Goal: Task Accomplishment & Management: Use online tool/utility

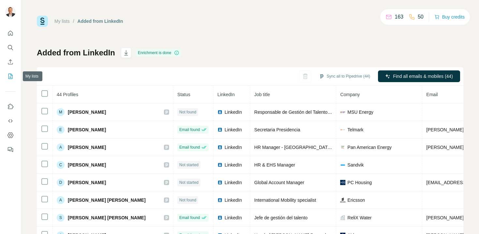
click at [12, 76] on icon "My lists" at bounding box center [10, 76] width 4 height 5
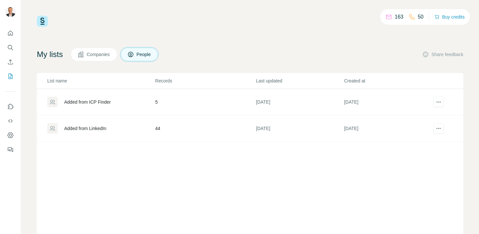
click at [88, 103] on div "Added from ICP Finder" at bounding box center [87, 102] width 47 height 7
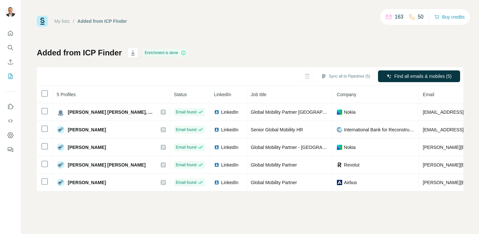
click at [332, 45] on div "My lists / Added from ICP Finder 163 50 Buy credits Added from ICP Finder Enric…" at bounding box center [250, 104] width 427 height 176
click at [334, 74] on button "Sync all to Pipedrive (5)" at bounding box center [346, 76] width 58 height 10
click at [321, 63] on div "Added from ICP Finder Enrichment is done Sync all to Pipedrive (5) Find all ema…" at bounding box center [250, 120] width 427 height 144
click at [341, 52] on div "Added from ICP Finder Enrichment is done Sync all to Pipedrive (5) Find all ema…" at bounding box center [250, 120] width 427 height 144
click at [9, 76] on icon "My lists" at bounding box center [10, 76] width 7 height 7
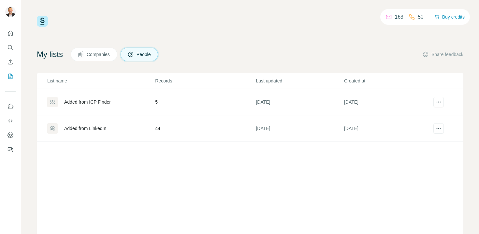
click at [93, 130] on div "Added from LinkedIn" at bounding box center [85, 128] width 42 height 7
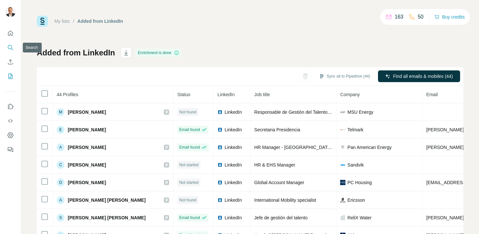
click at [10, 51] on button "Search" at bounding box center [10, 48] width 10 height 12
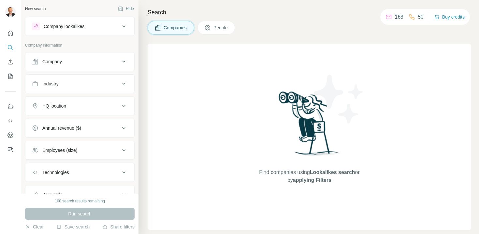
click at [120, 25] on icon at bounding box center [124, 26] width 8 height 8
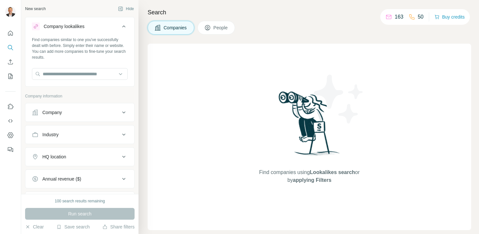
click at [122, 25] on icon at bounding box center [123, 26] width 3 height 2
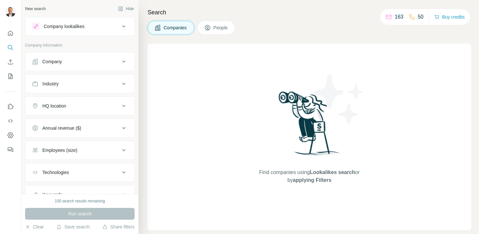
click at [227, 28] on span "People" at bounding box center [221, 27] width 15 height 7
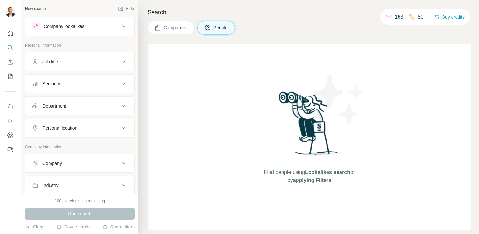
click at [120, 61] on icon at bounding box center [124, 62] width 8 height 8
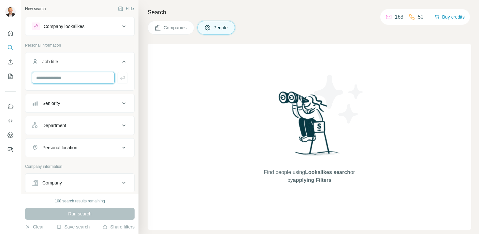
click at [90, 74] on input "text" at bounding box center [73, 78] width 83 height 12
type input "**********"
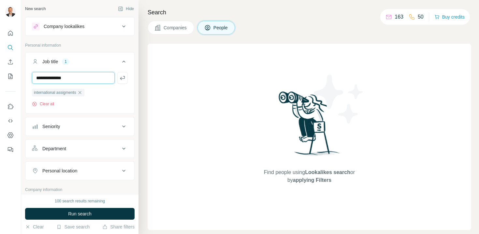
type input "**********"
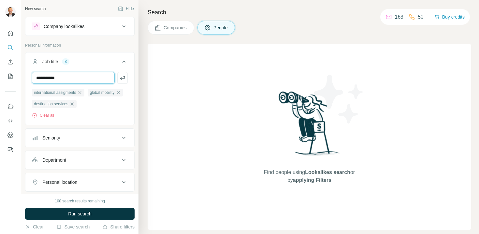
type input "**********"
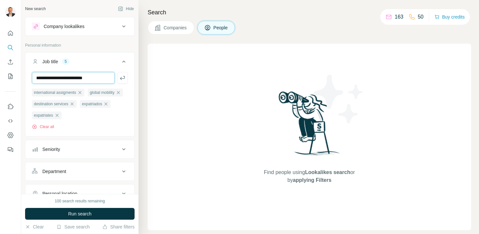
type input "**********"
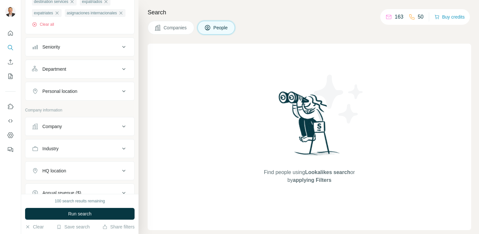
scroll to position [108, 0]
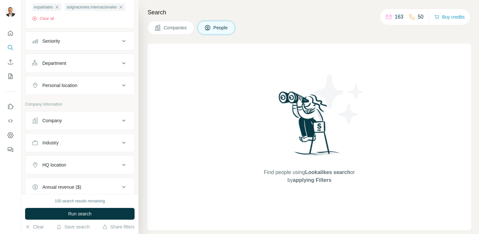
click at [120, 89] on icon at bounding box center [124, 86] width 8 height 8
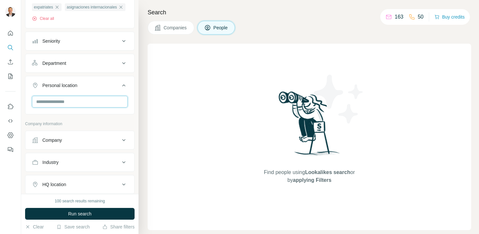
click at [102, 108] on input "text" at bounding box center [80, 102] width 96 height 12
type input "****"
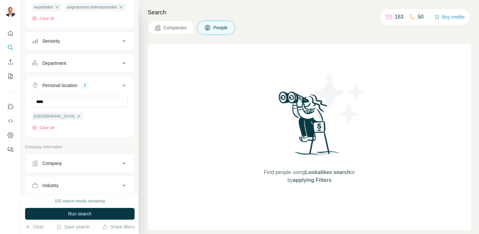
click at [103, 89] on div "Personal location 1" at bounding box center [76, 85] width 88 height 7
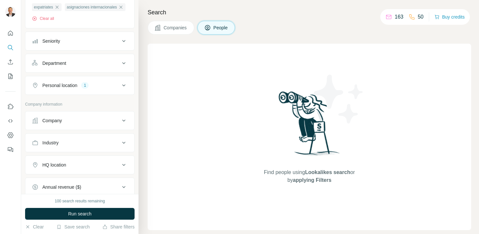
click at [120, 89] on icon at bounding box center [124, 86] width 8 height 8
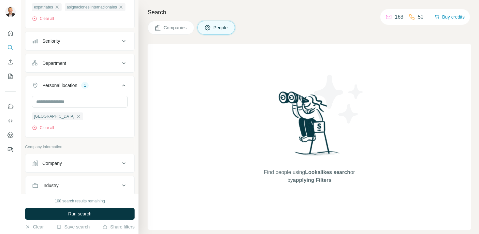
click at [120, 89] on icon at bounding box center [124, 86] width 8 height 8
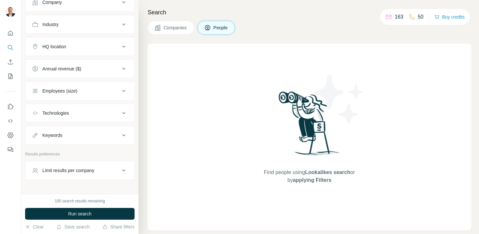
scroll to position [227, 0]
click at [120, 95] on icon at bounding box center [124, 91] width 8 height 8
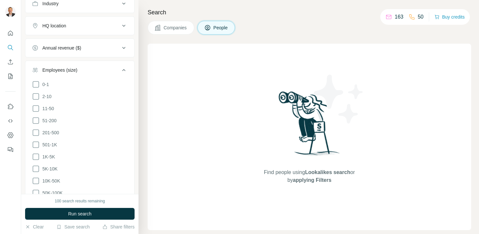
scroll to position [251, 0]
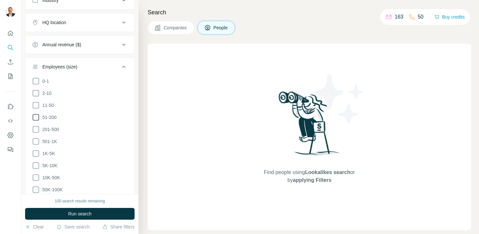
click at [38, 121] on icon at bounding box center [36, 117] width 8 height 8
click at [36, 133] on icon at bounding box center [36, 130] width 8 height 8
click at [36, 145] on icon at bounding box center [36, 142] width 8 height 8
click at [36, 157] on icon at bounding box center [36, 154] width 8 height 8
click at [36, 172] on ul "0-1 2-10 11-50 [PHONE_NUMBER] 501-1K 1K-5K 5K-10K 10K-50K 50K-100K 100K-500K 50…" at bounding box center [80, 147] width 96 height 141
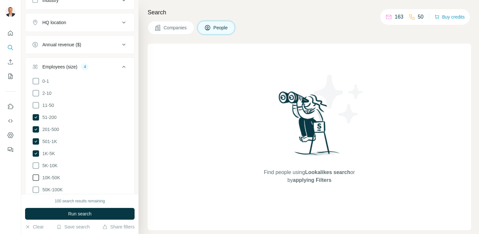
click at [36, 182] on icon at bounding box center [36, 178] width 8 height 8
click at [37, 169] on icon at bounding box center [36, 165] width 7 height 7
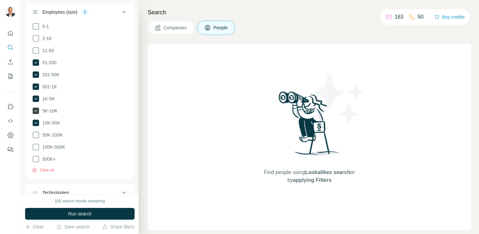
scroll to position [338, 0]
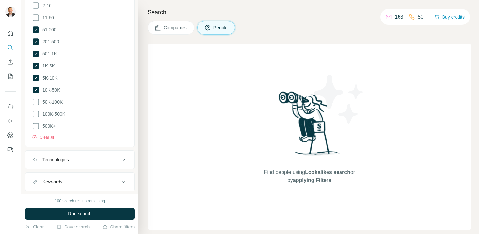
click at [36, 108] on ul "0-1 2-10 11-50 [PHONE_NUMBER] 501-1K 1K-5K 5K-10K 10K-50K 50K-100K 100K-500K 50…" at bounding box center [80, 60] width 96 height 141
click at [37, 106] on icon at bounding box center [36, 102] width 8 height 8
click at [37, 118] on icon at bounding box center [36, 114] width 8 height 8
click at [36, 130] on icon at bounding box center [36, 126] width 8 height 8
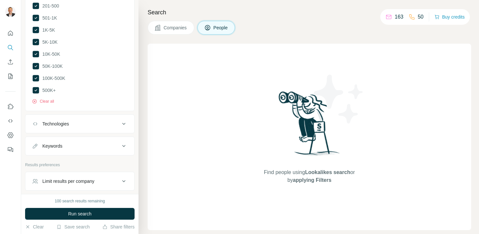
scroll to position [411, 0]
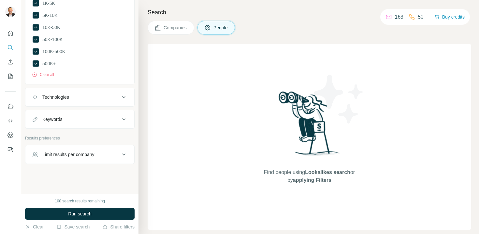
click at [120, 120] on icon at bounding box center [124, 119] width 8 height 8
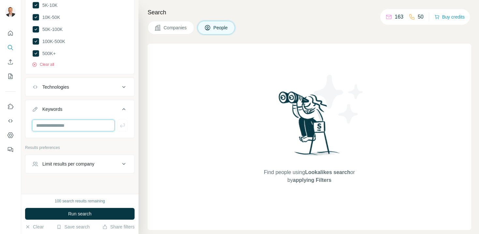
click at [84, 131] on input "text" at bounding box center [73, 126] width 83 height 12
click at [82, 215] on span "Run search" at bounding box center [79, 214] width 23 height 7
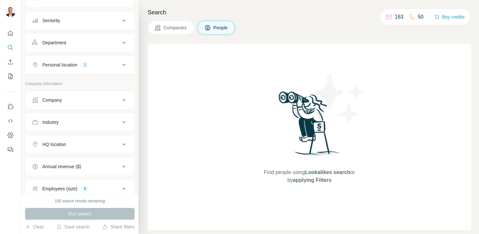
scroll to position [0, 0]
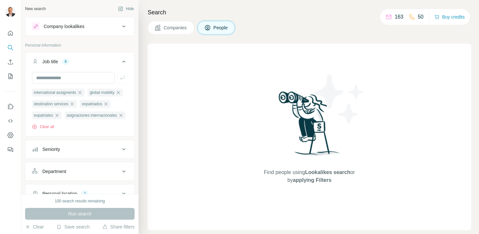
click at [122, 26] on icon at bounding box center [123, 26] width 3 height 2
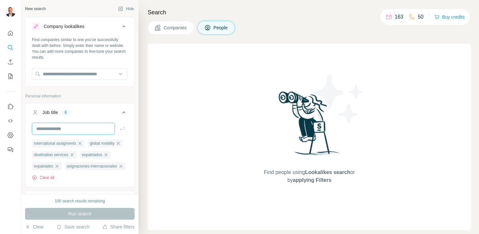
click at [93, 129] on input "text" at bounding box center [73, 129] width 83 height 12
type input "**********"
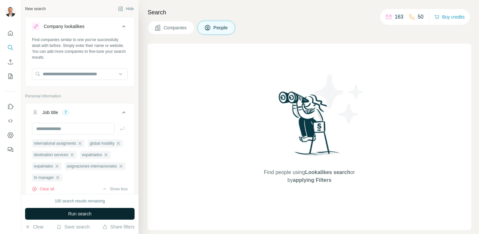
click at [81, 214] on span "Run search" at bounding box center [79, 214] width 23 height 7
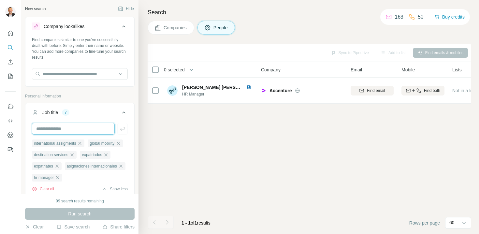
click at [82, 128] on input "text" at bounding box center [73, 129] width 83 height 12
type input "*"
type input "**********"
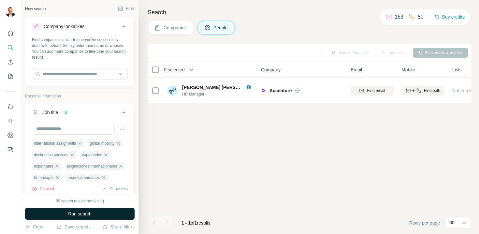
click at [111, 218] on button "Run search" at bounding box center [80, 214] width 110 height 12
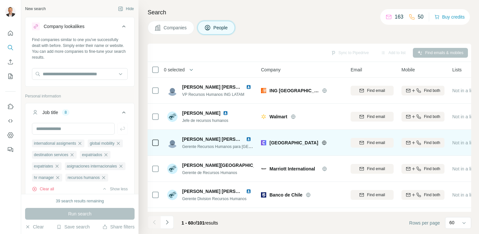
scroll to position [2, 0]
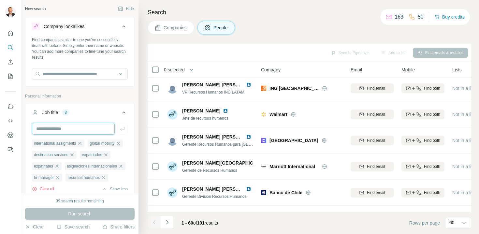
click at [96, 127] on input "text" at bounding box center [73, 129] width 83 height 12
paste input "**********"
type input "**********"
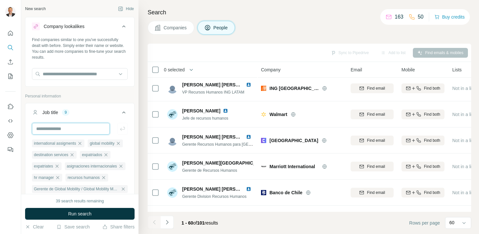
scroll to position [0, 0]
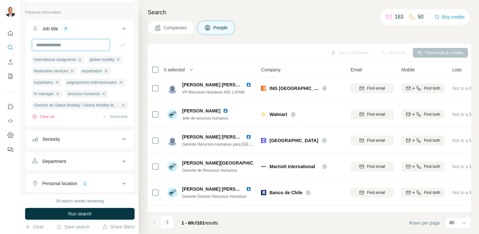
scroll to position [94, 0]
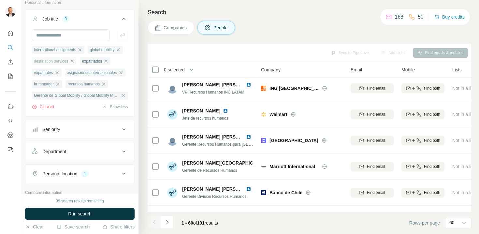
click at [75, 61] on icon "button" at bounding box center [71, 61] width 5 height 5
click at [82, 50] on icon "button" at bounding box center [80, 49] width 3 height 3
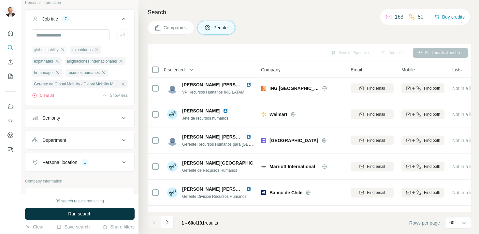
click at [65, 48] on icon "button" at bounding box center [62, 49] width 5 height 5
click at [60, 50] on icon "button" at bounding box center [57, 49] width 5 height 5
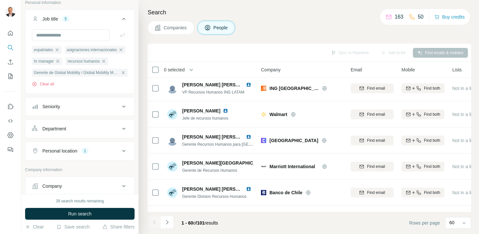
click at [60, 50] on icon "button" at bounding box center [56, 49] width 5 height 5
click at [91, 51] on icon "button" at bounding box center [87, 49] width 5 height 5
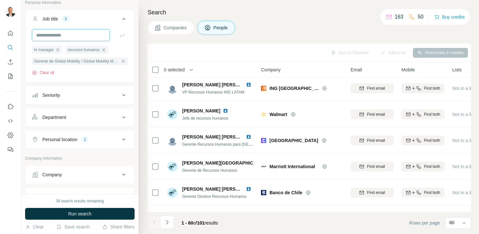
click at [82, 34] on input "text" at bounding box center [71, 35] width 78 height 12
paste input "**********"
type input "**********"
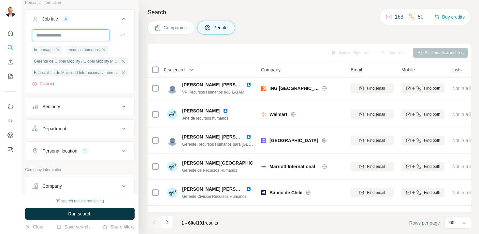
paste input "**********"
type input "**********"
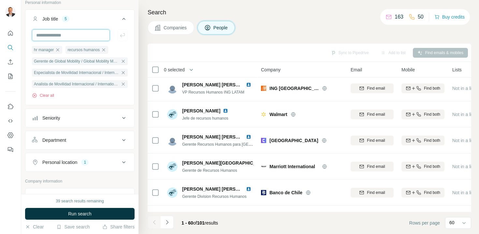
scroll to position [0, 0]
paste input "**********"
type input "**********"
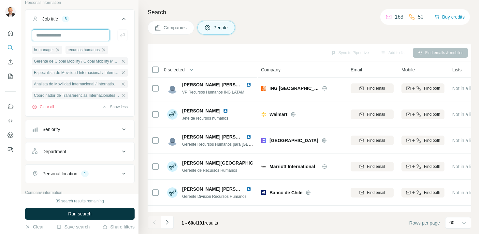
scroll to position [0, 0]
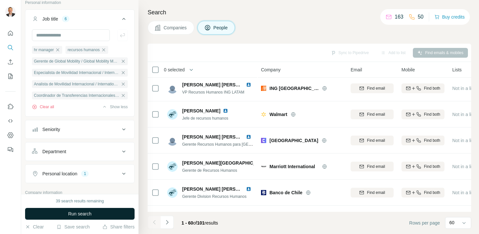
click at [94, 213] on button "Run search" at bounding box center [80, 214] width 110 height 12
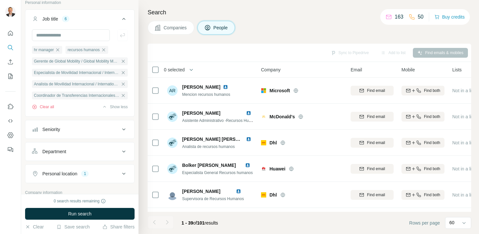
scroll to position [886, 0]
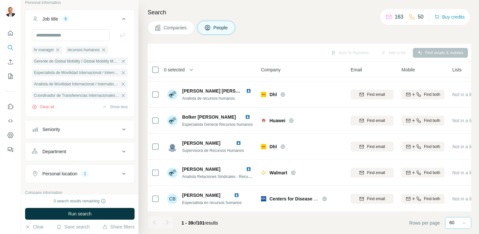
click at [467, 221] on icon at bounding box center [464, 223] width 7 height 7
click at [459, 176] on div "60" at bounding box center [456, 173] width 10 height 7
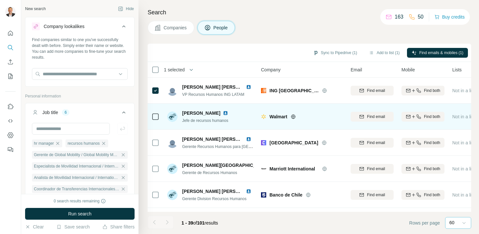
click at [152, 118] on icon at bounding box center [156, 117] width 8 height 8
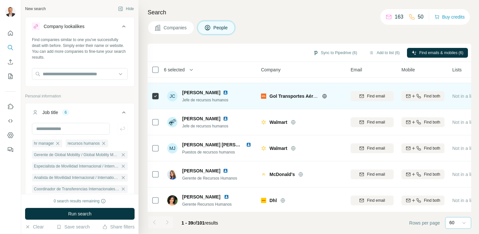
scroll to position [305, 0]
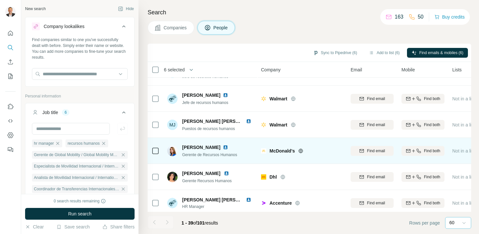
click at [157, 154] on icon at bounding box center [156, 151] width 8 height 8
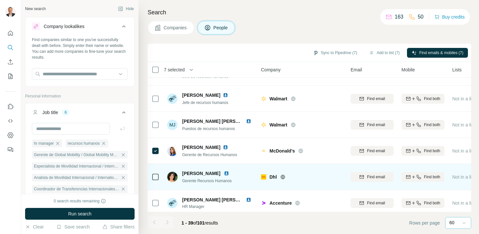
click at [155, 182] on div at bounding box center [156, 177] width 8 height 18
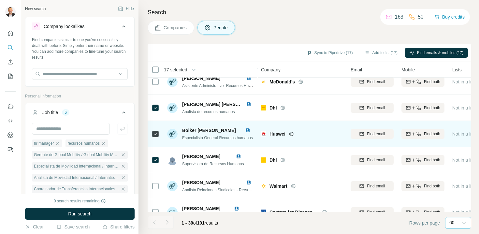
scroll to position [886, 0]
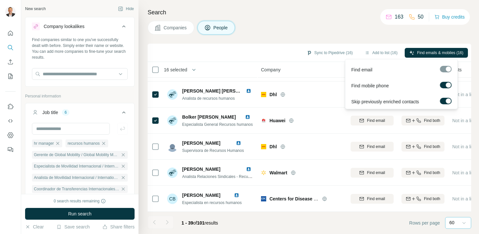
click at [445, 81] on div "Find mobile phone" at bounding box center [402, 85] width 110 height 16
click at [445, 85] on label at bounding box center [446, 85] width 12 height 7
click at [443, 50] on span "Find emails (16)" at bounding box center [450, 53] width 28 height 6
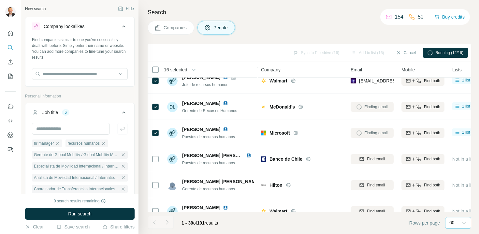
scroll to position [0, 0]
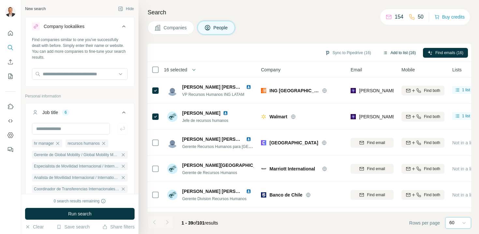
click at [394, 51] on button "Add to list (16)" at bounding box center [400, 53] width 42 height 10
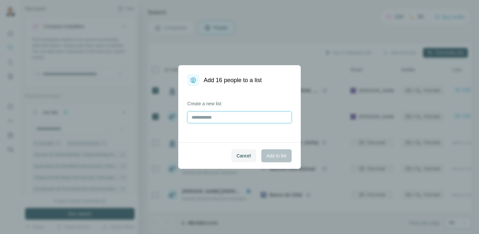
click at [253, 119] on input "text" at bounding box center [239, 118] width 104 height 12
type input "**********"
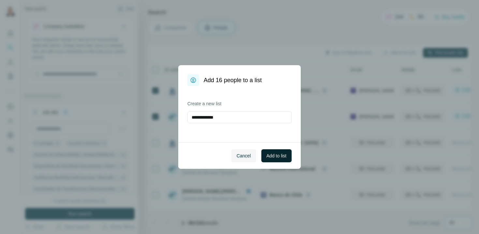
click at [274, 154] on span "Add to list" at bounding box center [277, 156] width 20 height 7
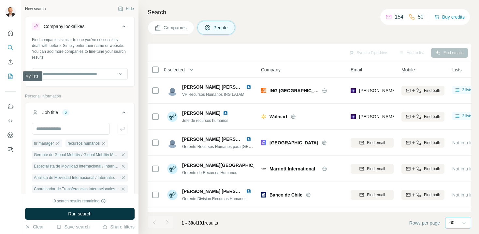
click at [9, 75] on icon "My lists" at bounding box center [10, 76] width 7 height 7
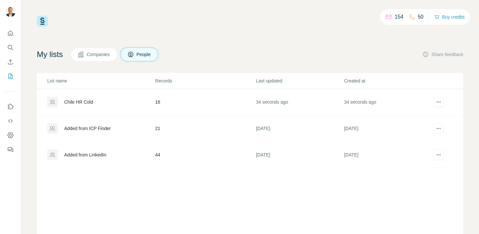
click at [96, 129] on div "Added from ICP Finder" at bounding box center [87, 128] width 47 height 7
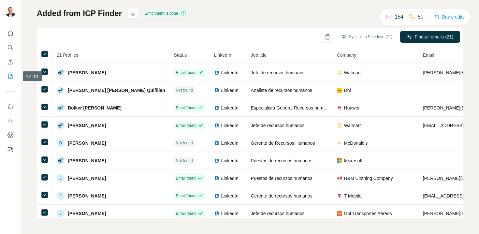
click at [8, 76] on icon "My lists" at bounding box center [10, 76] width 7 height 7
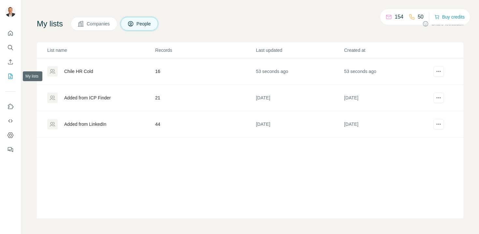
scroll to position [31, 0]
click at [83, 72] on div "Chile HR Cold" at bounding box center [78, 71] width 29 height 7
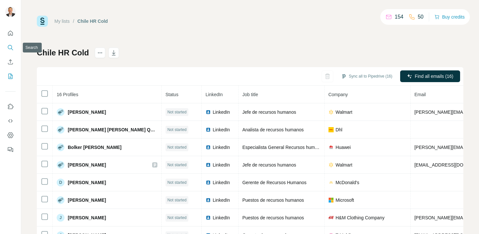
click at [9, 48] on icon "Search" at bounding box center [10, 47] width 7 height 7
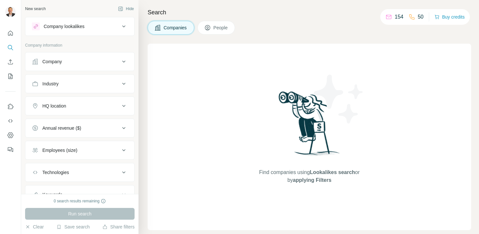
click at [214, 32] on button "People" at bounding box center [217, 28] width 38 height 14
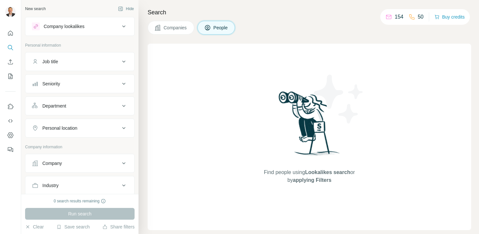
click at [120, 63] on icon at bounding box center [124, 62] width 8 height 8
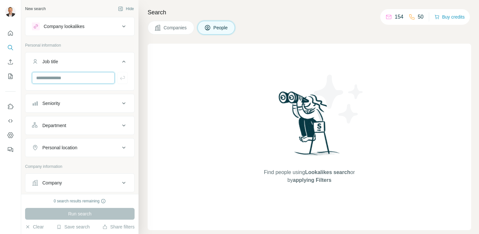
click at [88, 76] on input "text" at bounding box center [73, 78] width 83 height 12
type input "**"
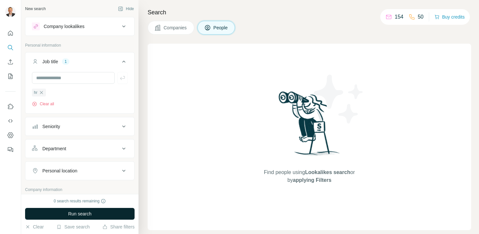
click at [89, 212] on span "Run search" at bounding box center [79, 214] width 23 height 7
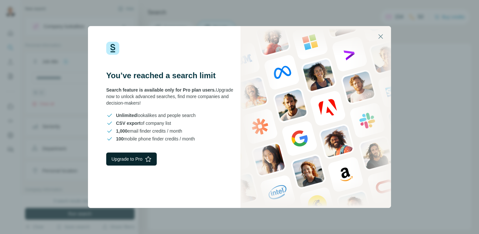
click at [126, 160] on button "Upgrade to Pro" at bounding box center [131, 159] width 51 height 13
click at [382, 37] on icon "button" at bounding box center [381, 37] width 8 height 8
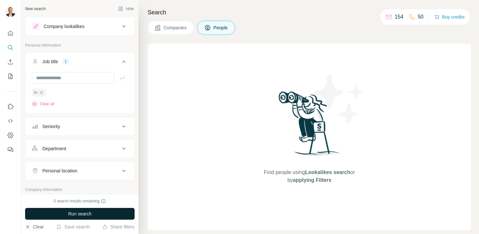
click at [36, 226] on button "Clear" at bounding box center [34, 227] width 19 height 7
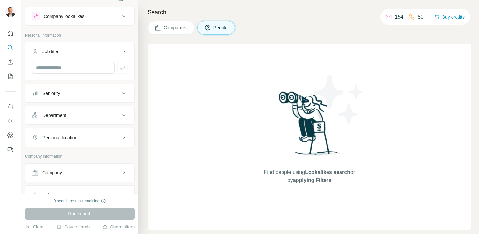
scroll to position [10, 0]
click at [10, 78] on icon "My lists" at bounding box center [10, 76] width 3 height 4
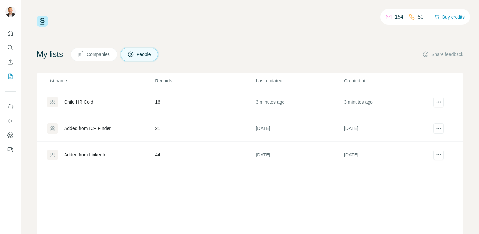
click at [88, 103] on div "Chile HR Cold" at bounding box center [78, 102] width 29 height 7
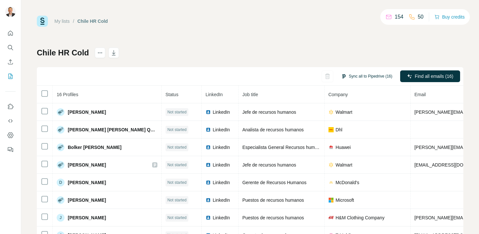
click at [351, 76] on button "Sync all to Pipedrive (16)" at bounding box center [367, 76] width 60 height 10
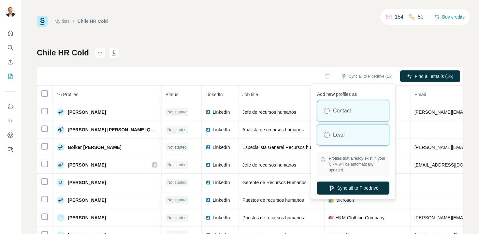
click at [335, 135] on label "Lead" at bounding box center [339, 135] width 12 height 8
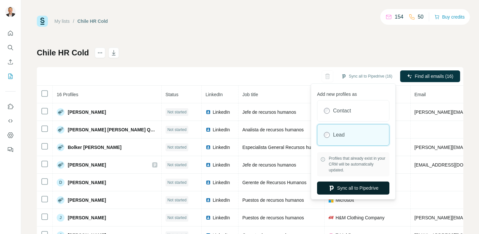
click at [362, 187] on button "Sync all to Pipedrive" at bounding box center [353, 188] width 72 height 13
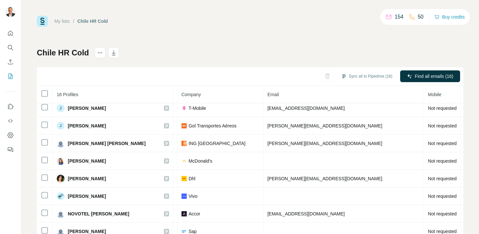
scroll to position [0, 159]
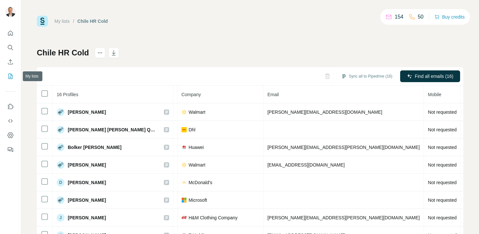
click at [10, 74] on icon "My lists" at bounding box center [10, 76] width 7 height 7
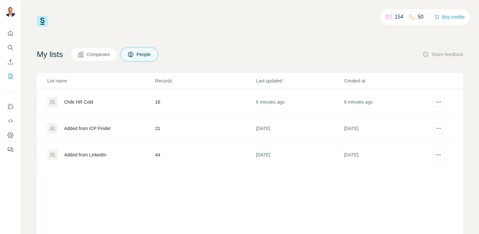
click at [91, 155] on div "Added from LinkedIn" at bounding box center [85, 155] width 42 height 7
